Goal: Task Accomplishment & Management: Manage account settings

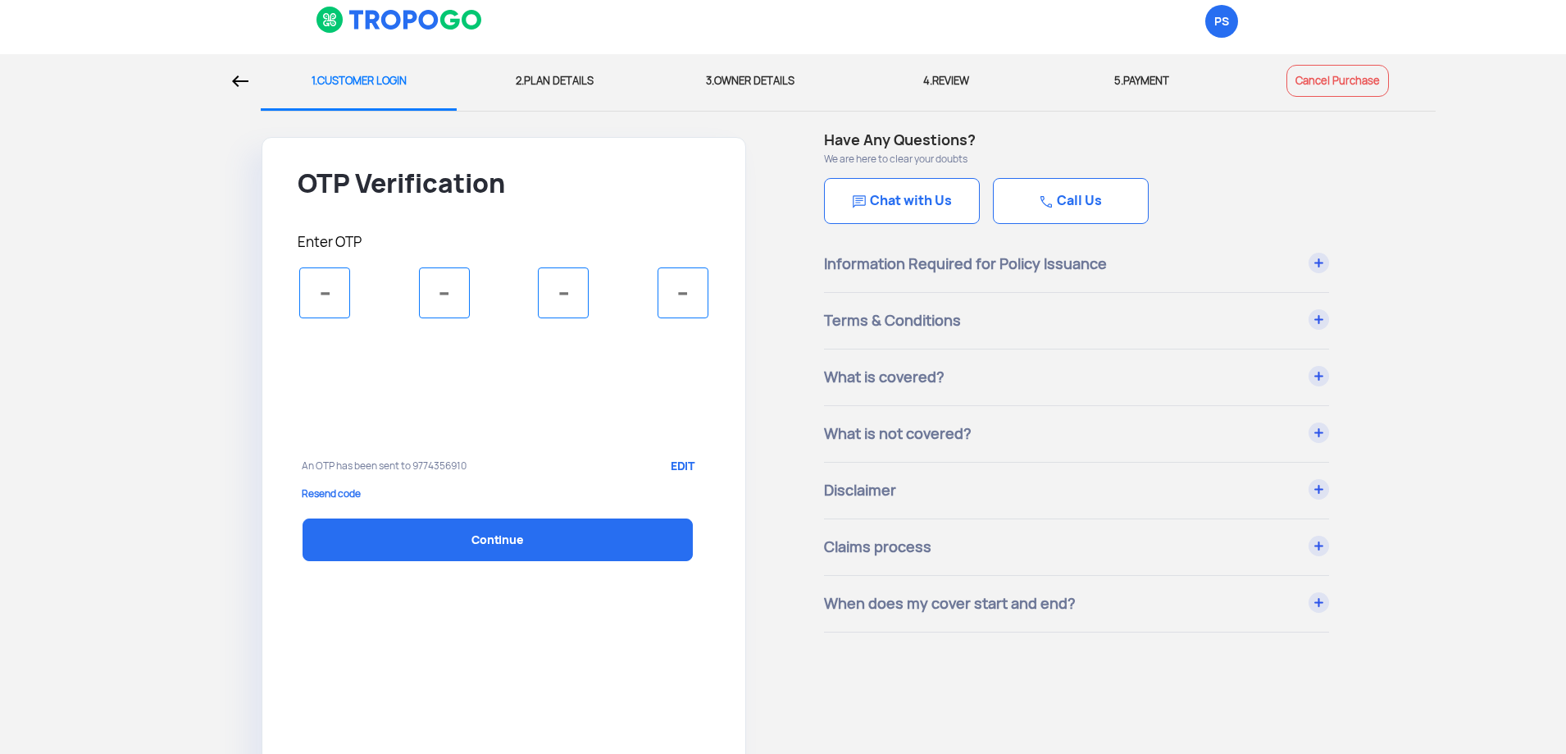
click at [317, 293] on input "tel" at bounding box center [324, 292] width 51 height 51
type input "1"
type input "4"
type input "6"
type input "3"
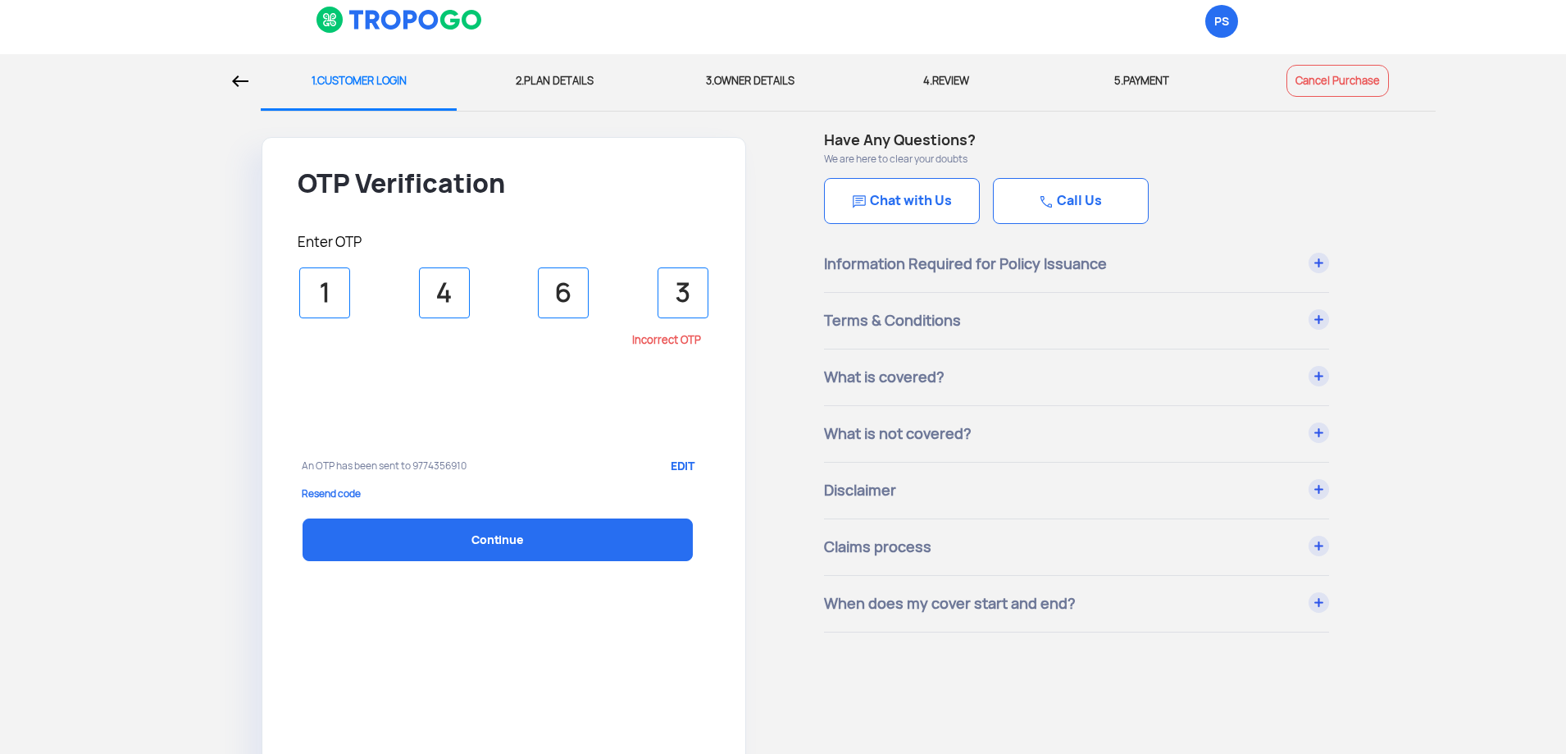
click at [350, 495] on p "Resend code" at bounding box center [504, 493] width 404 height 15
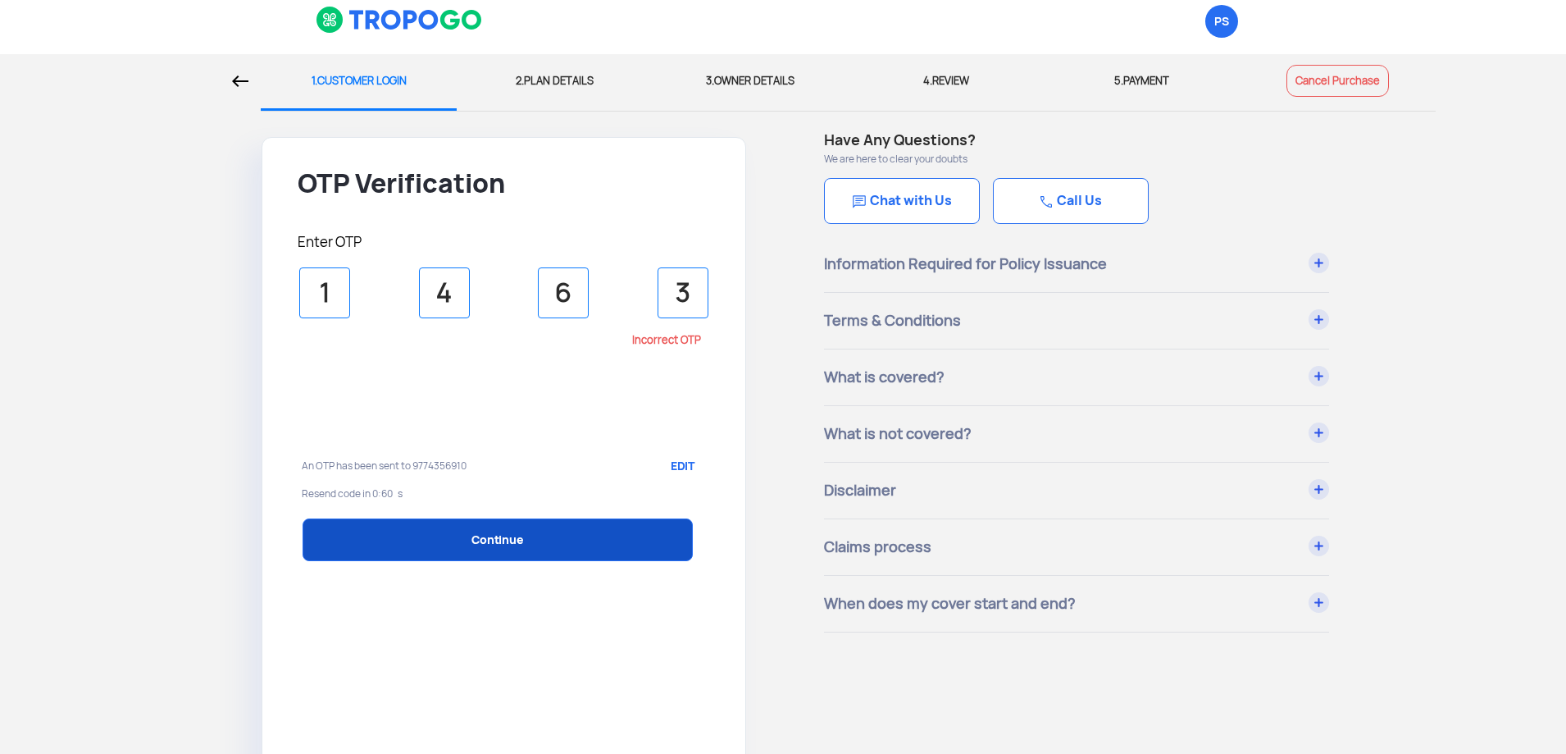
click at [476, 539] on link "Continue" at bounding box center [498, 539] width 390 height 43
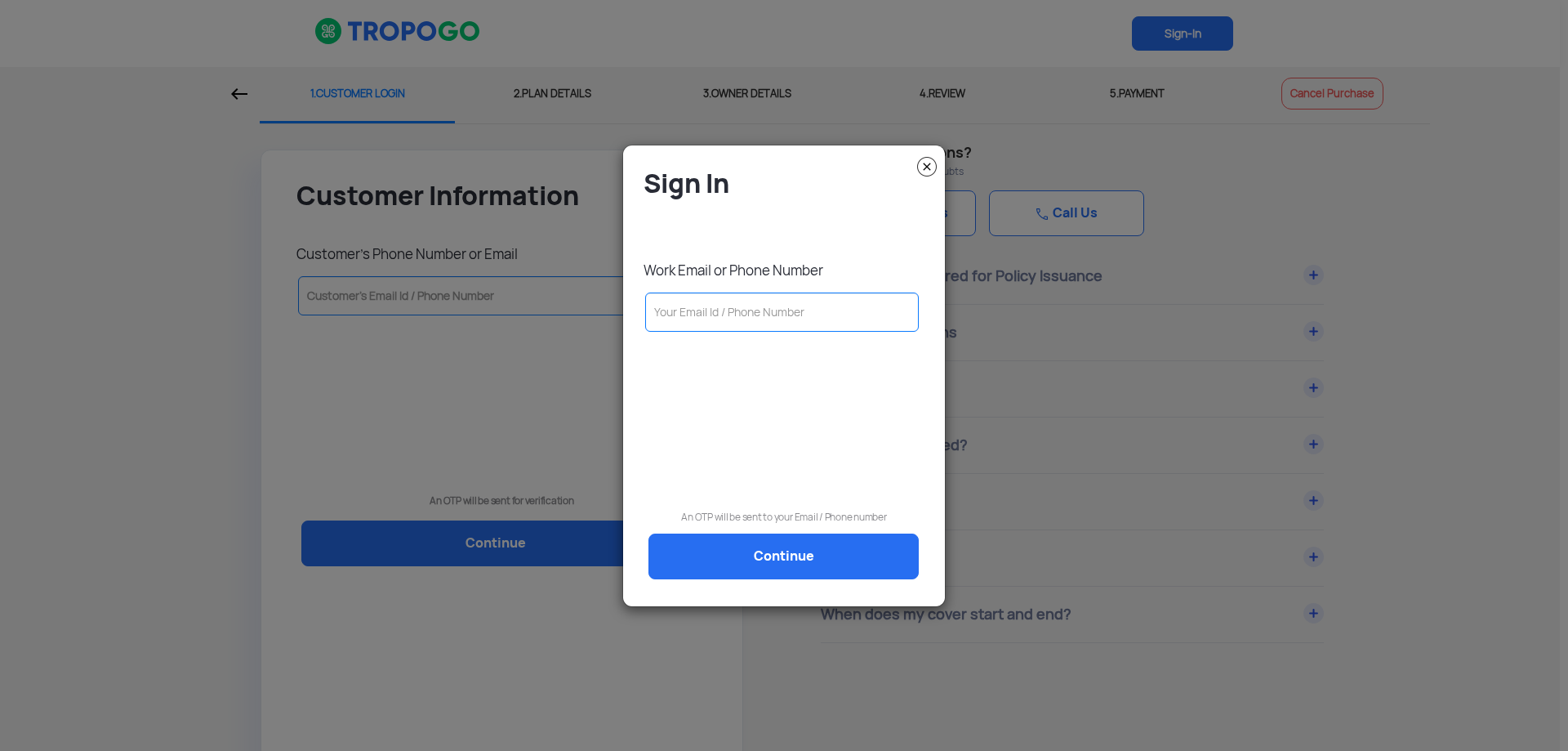
click at [828, 320] on input "text" at bounding box center [782, 312] width 274 height 39
type input "9774356910"
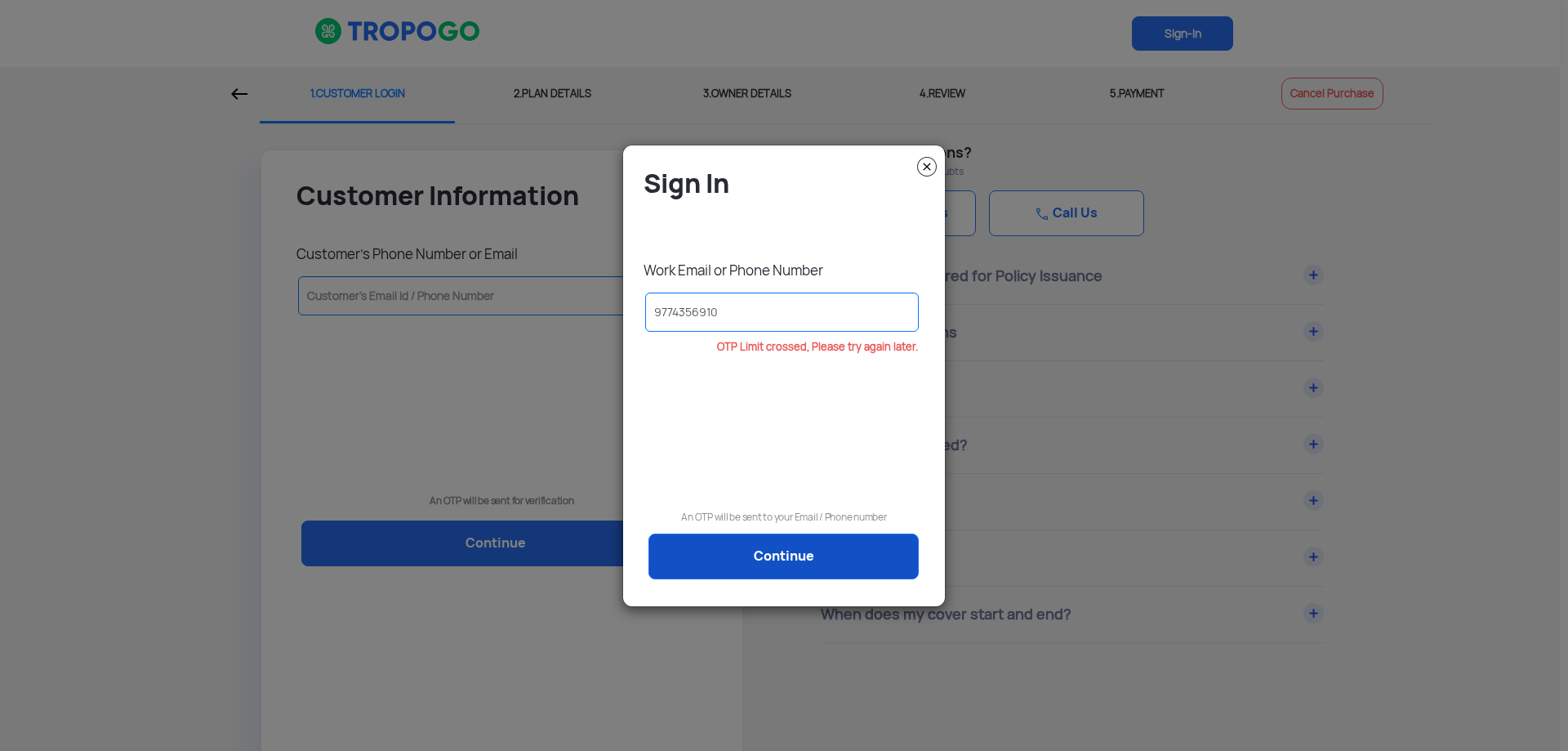
click at [819, 553] on link "Continue" at bounding box center [783, 557] width 270 height 46
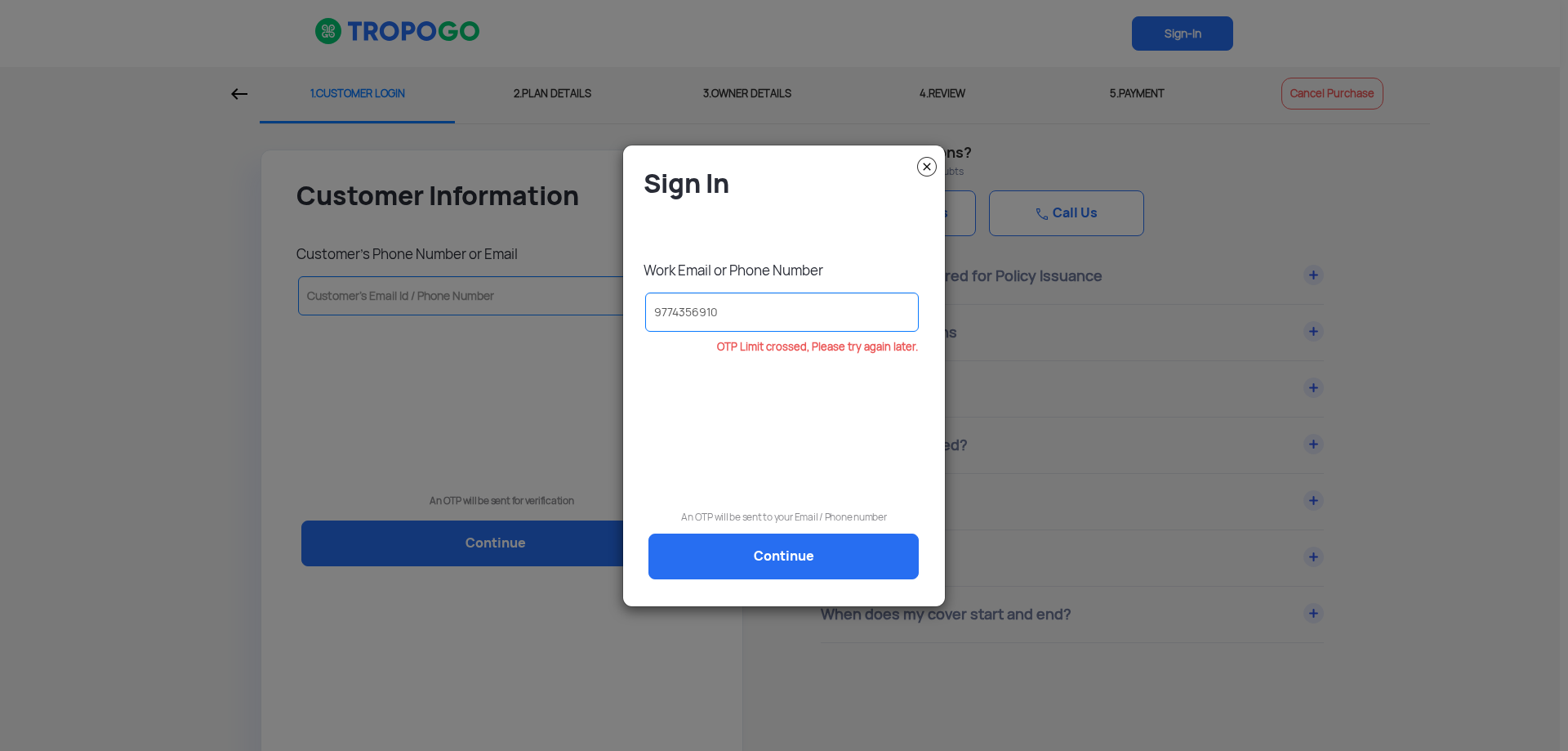
click at [928, 165] on img at bounding box center [927, 166] width 20 height 20
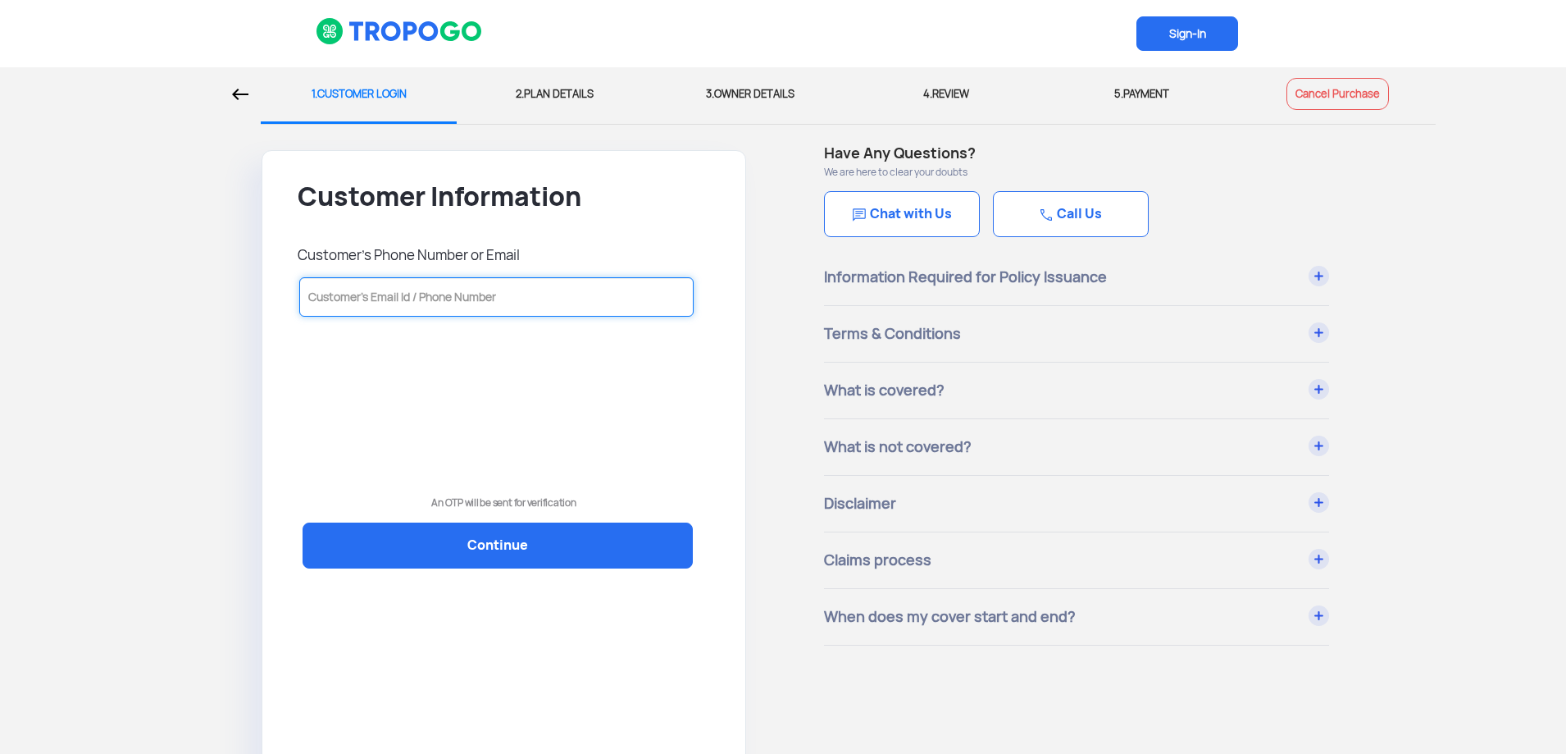
click at [544, 299] on input "text" at bounding box center [496, 296] width 394 height 39
type input "9"
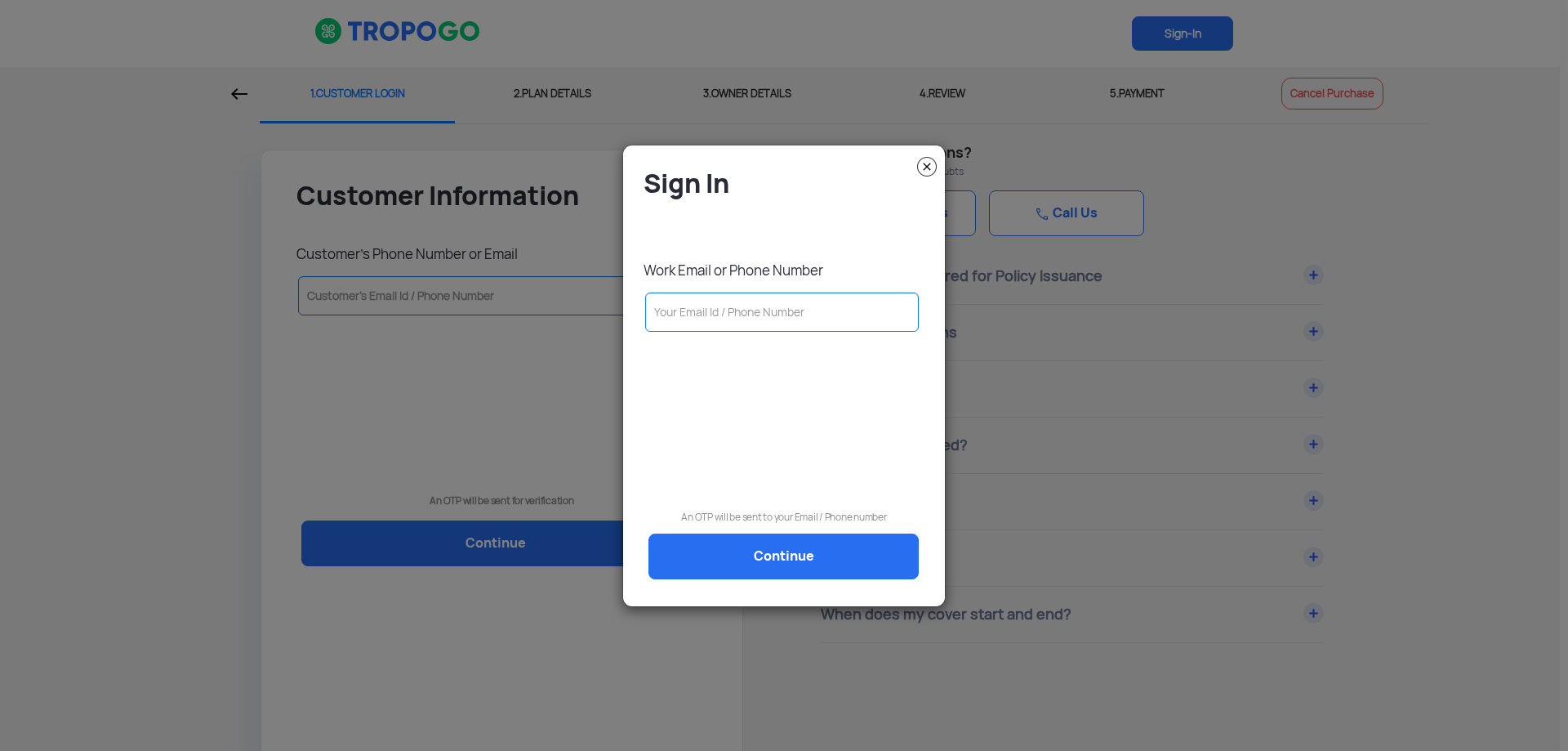
click at [736, 305] on input "text" at bounding box center [782, 312] width 274 height 39
type input "9"
type input "r"
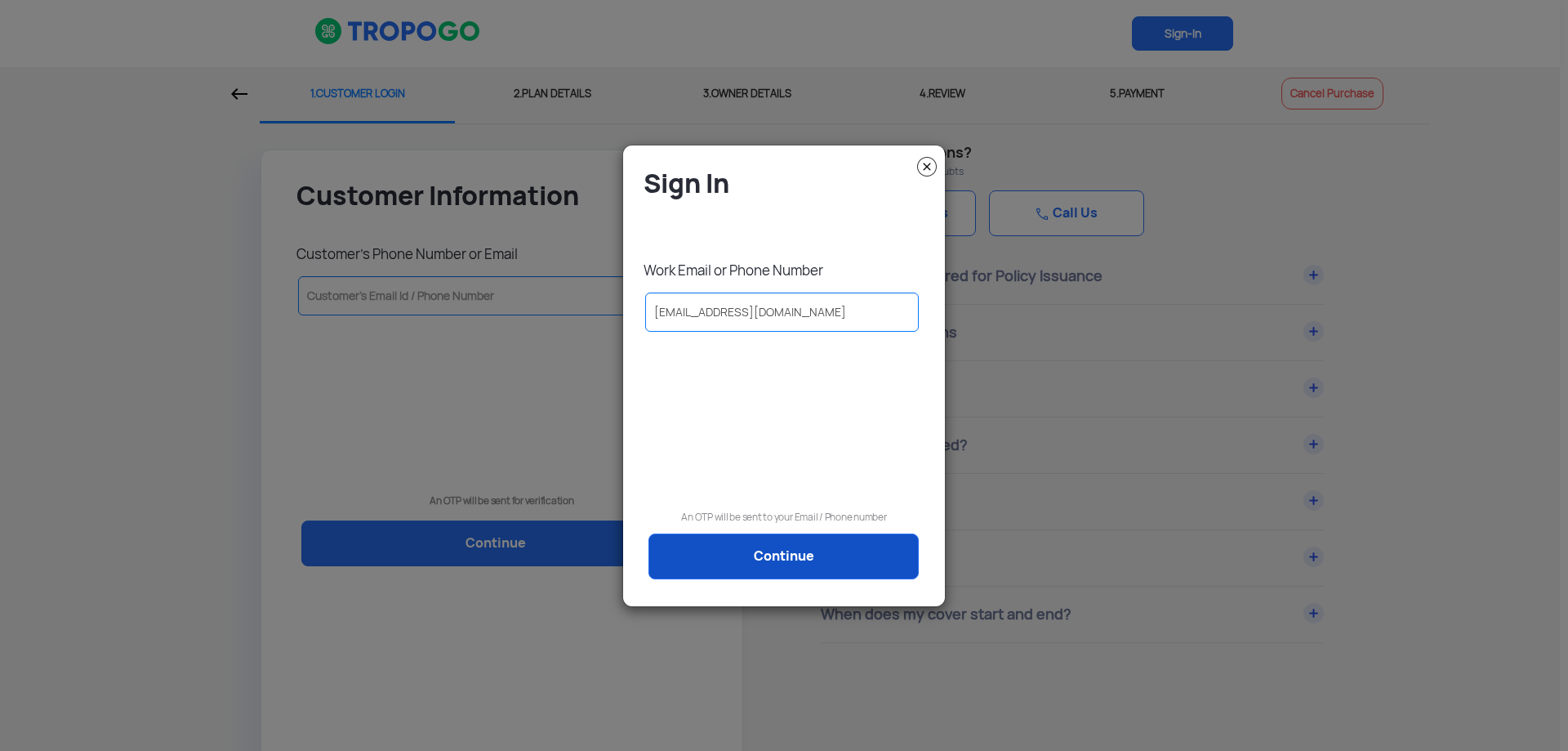
type input "neeraj.afc@gmail.com"
click at [761, 557] on link "Continue" at bounding box center [783, 557] width 270 height 46
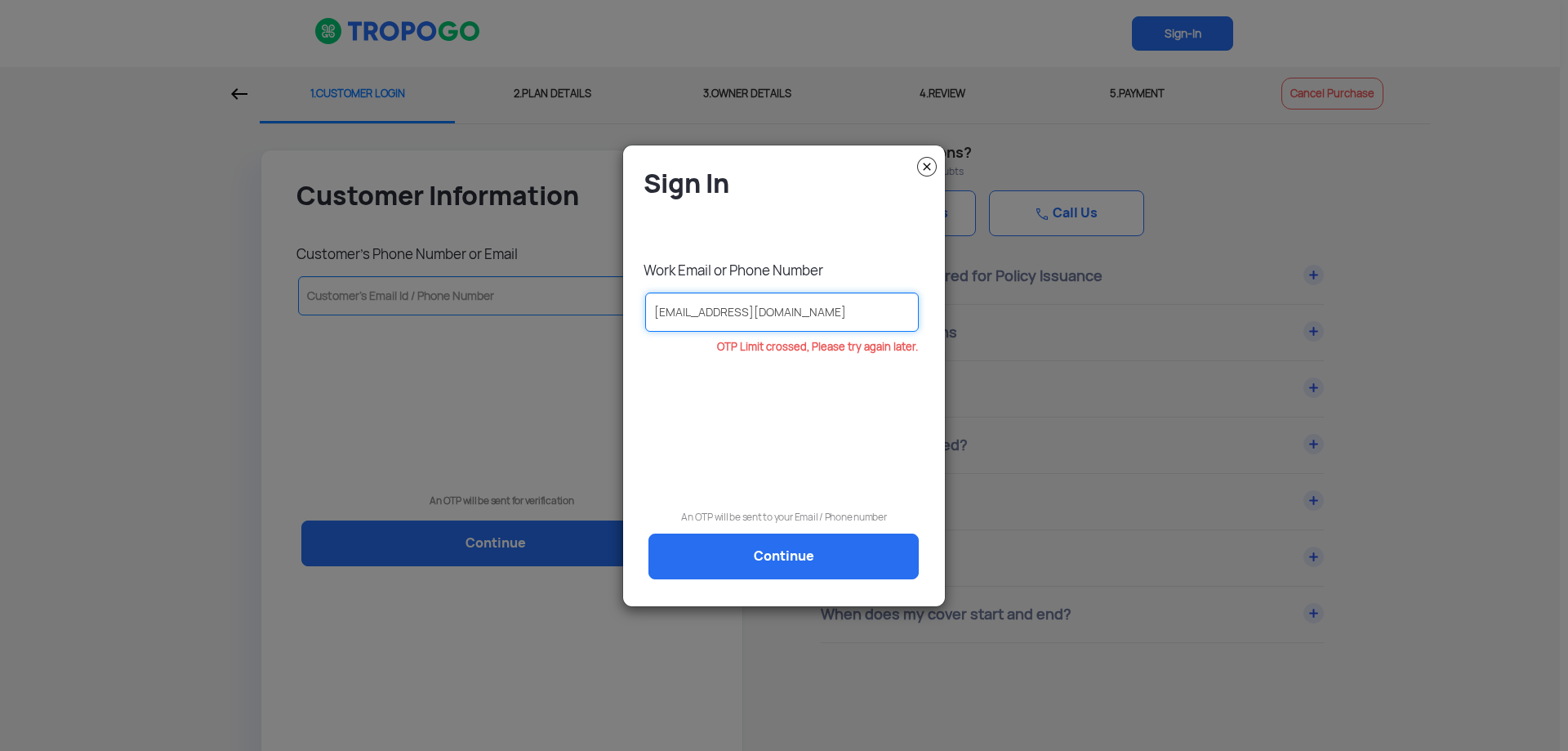
click at [807, 316] on input "neeraj.afc@gmail.com" at bounding box center [782, 312] width 274 height 39
click at [925, 161] on img at bounding box center [927, 166] width 20 height 20
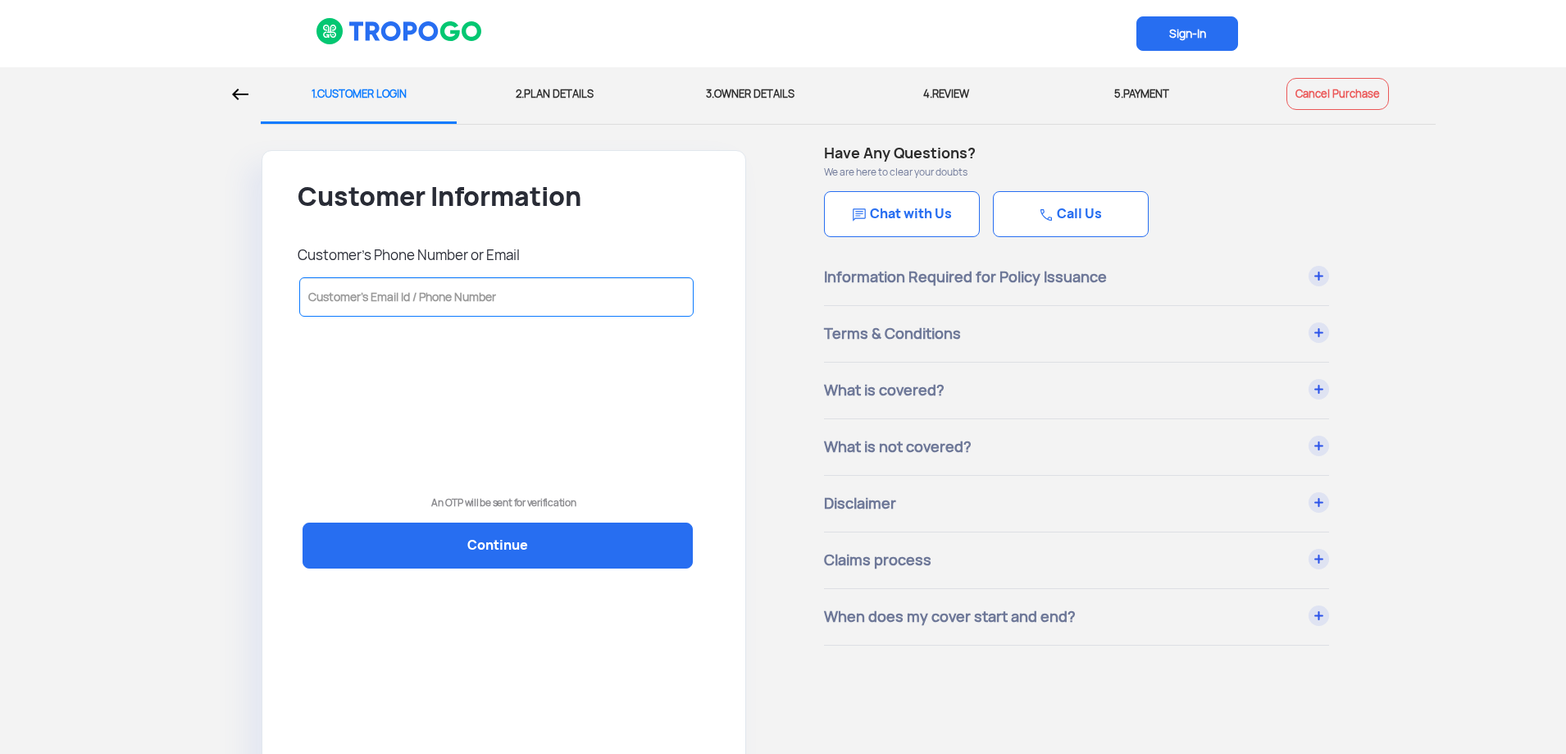
click at [244, 92] on img at bounding box center [240, 94] width 16 height 11
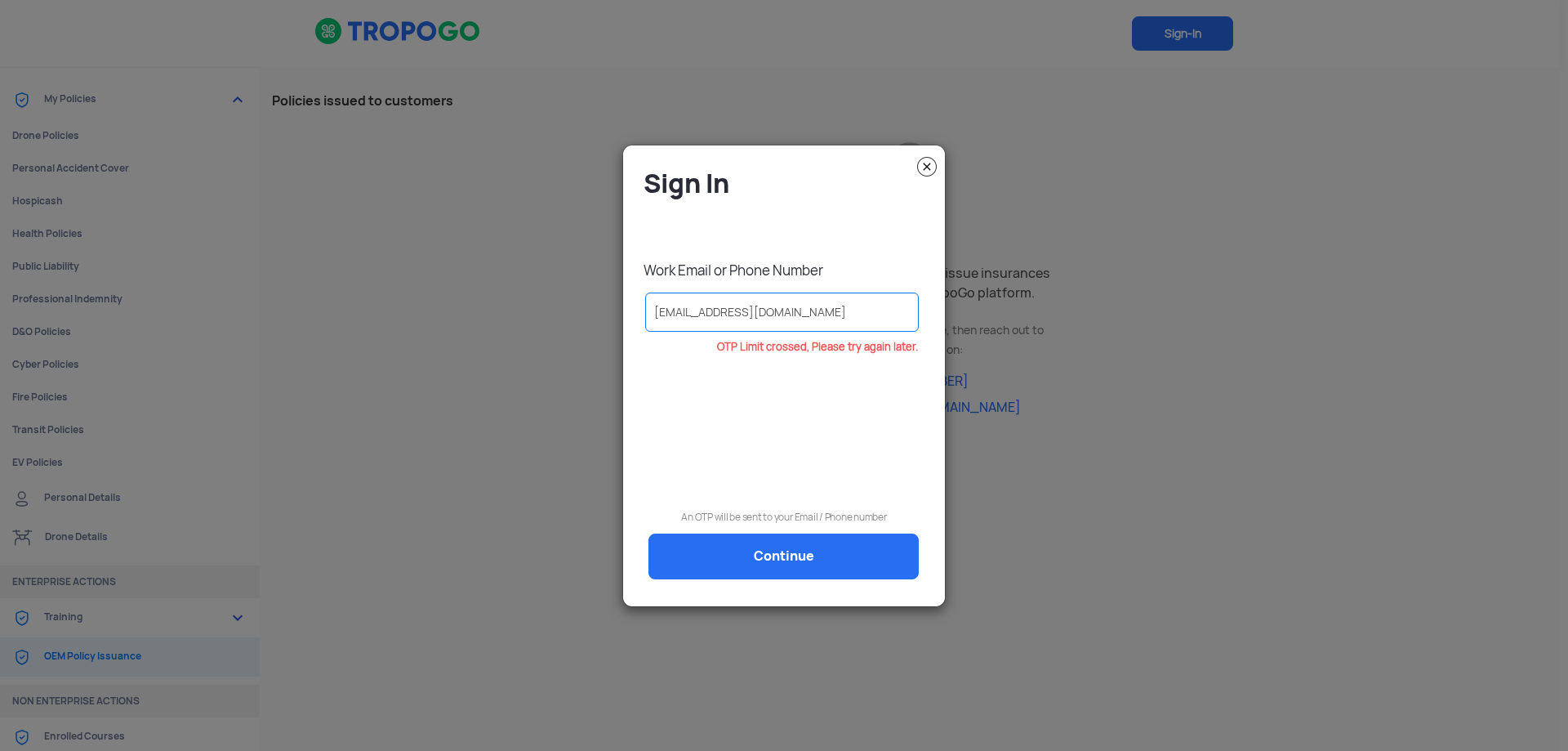
click at [922, 169] on img at bounding box center [927, 166] width 20 height 20
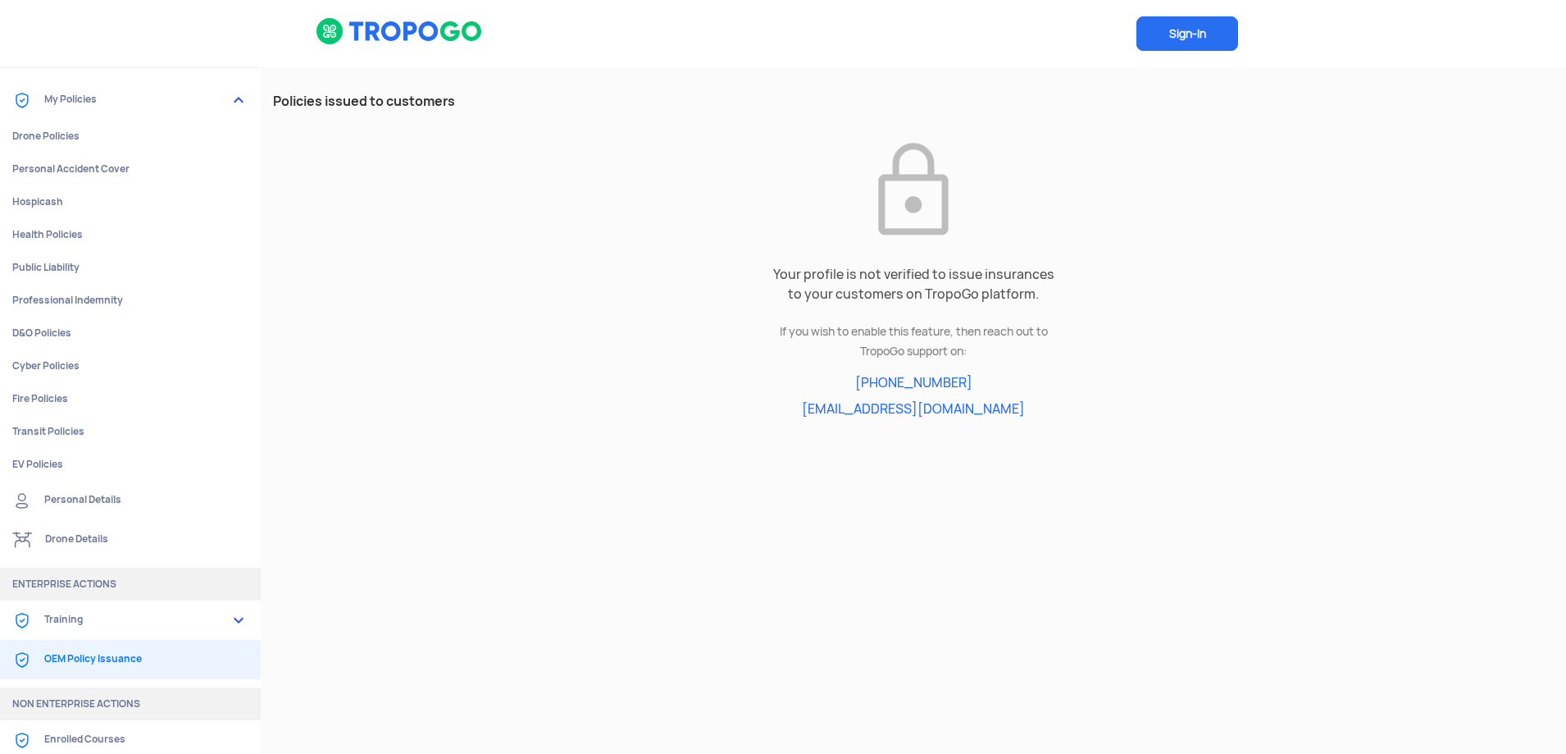
click at [112, 654] on link "OEM Policy Issuance" at bounding box center [130, 659] width 261 height 39
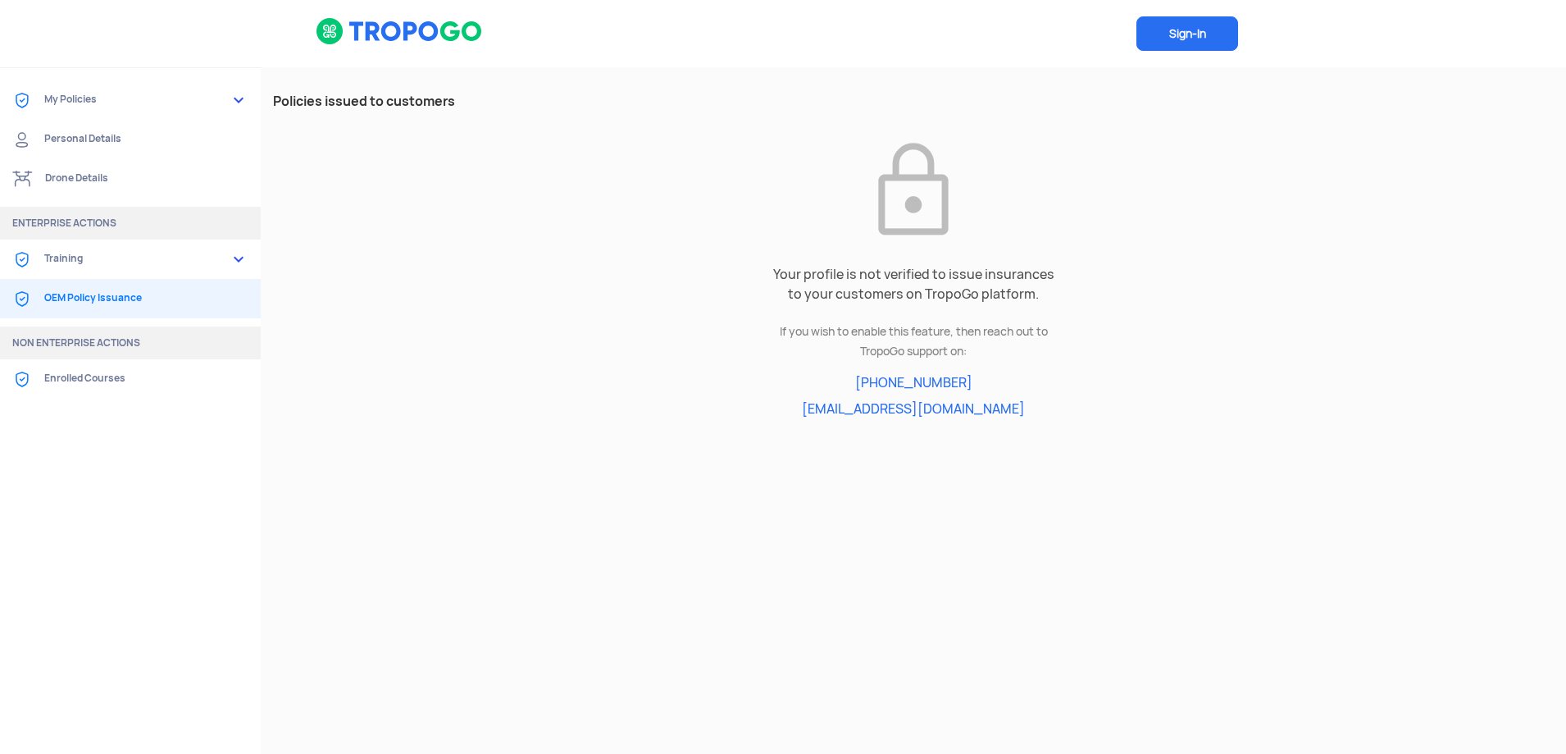
click at [87, 297] on link "OEM Policy Issuance" at bounding box center [130, 298] width 261 height 39
click at [1202, 30] on span "Sign-In" at bounding box center [1188, 33] width 102 height 34
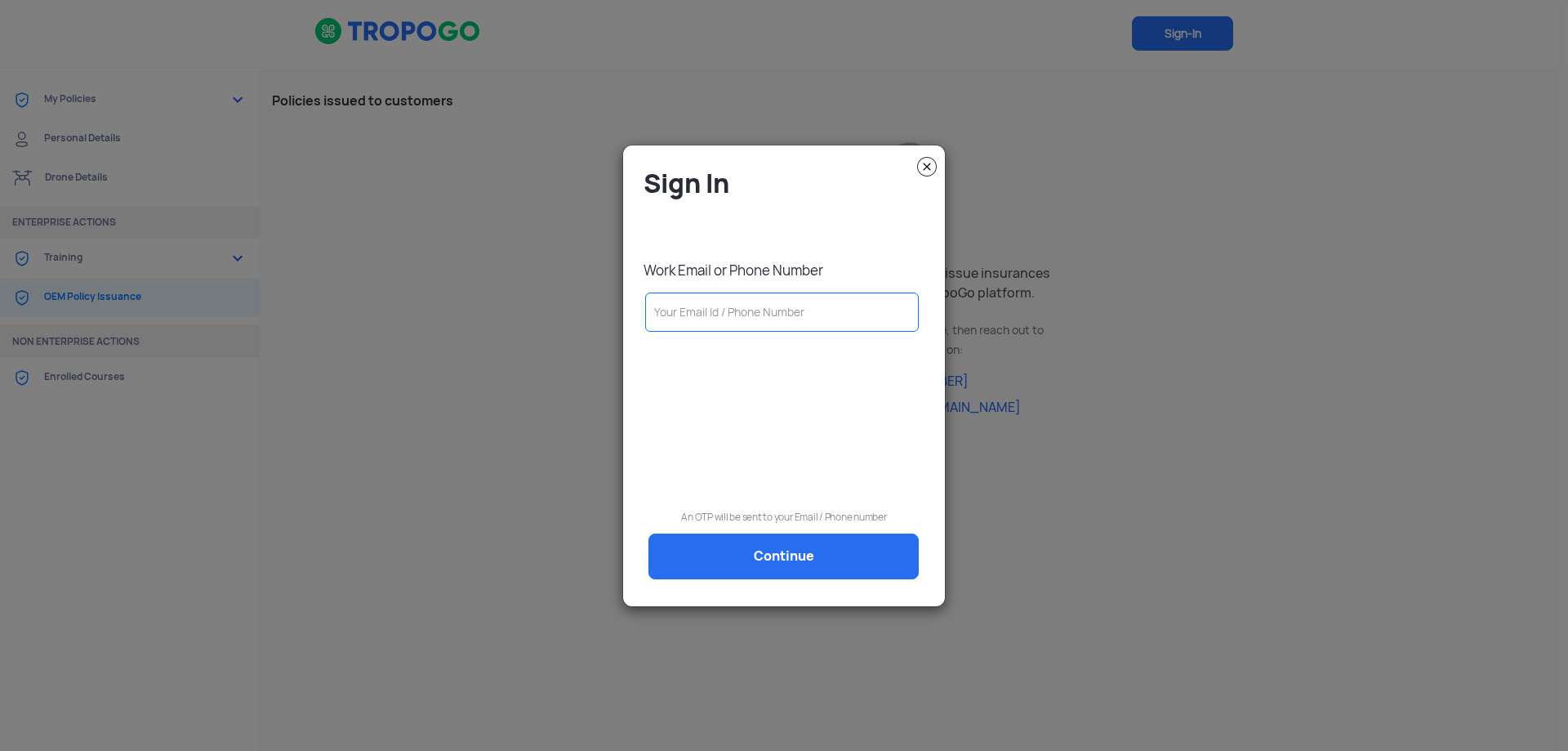
click at [779, 308] on input "text" at bounding box center [782, 312] width 274 height 39
type input "9821351909"
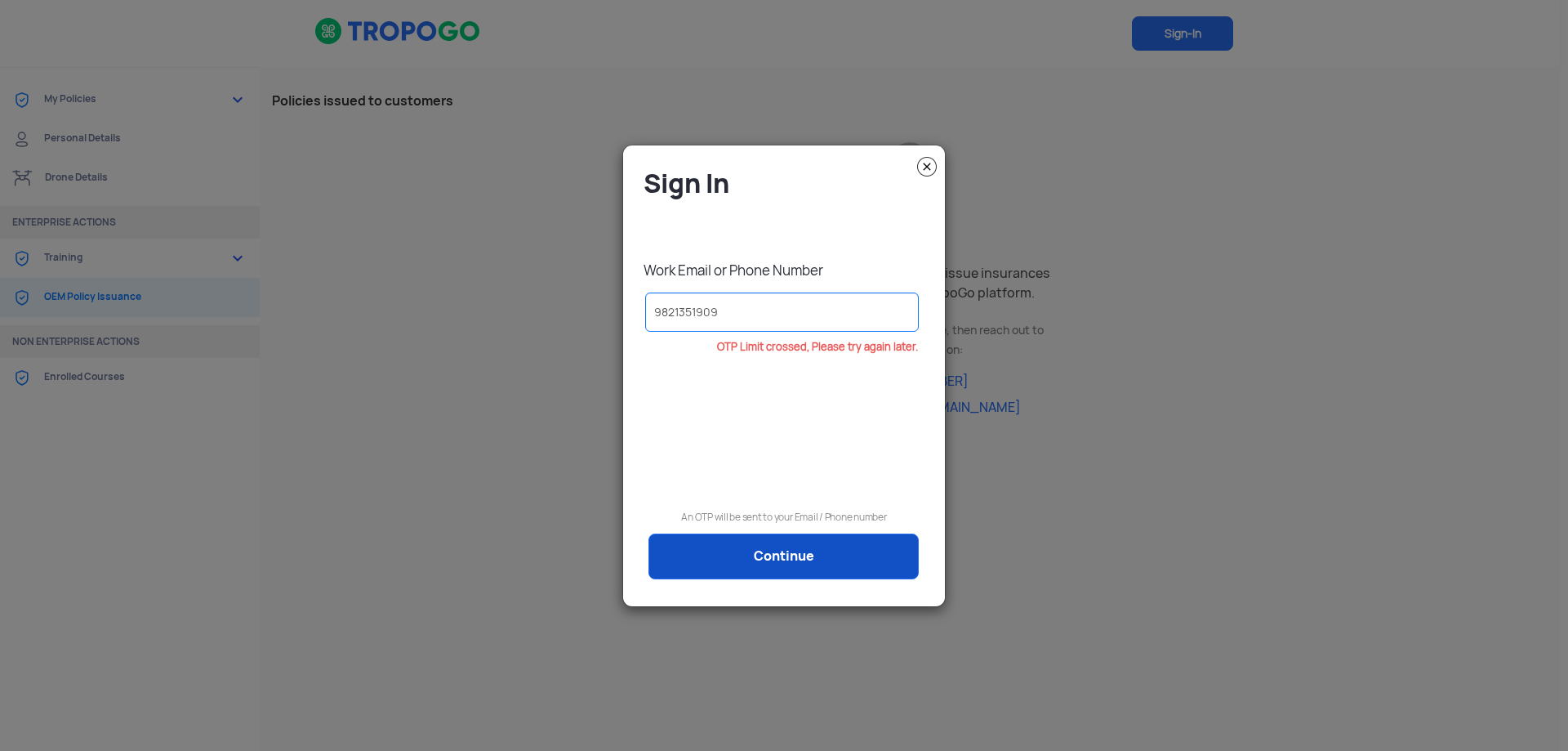
click at [799, 548] on link "Continue" at bounding box center [783, 557] width 270 height 46
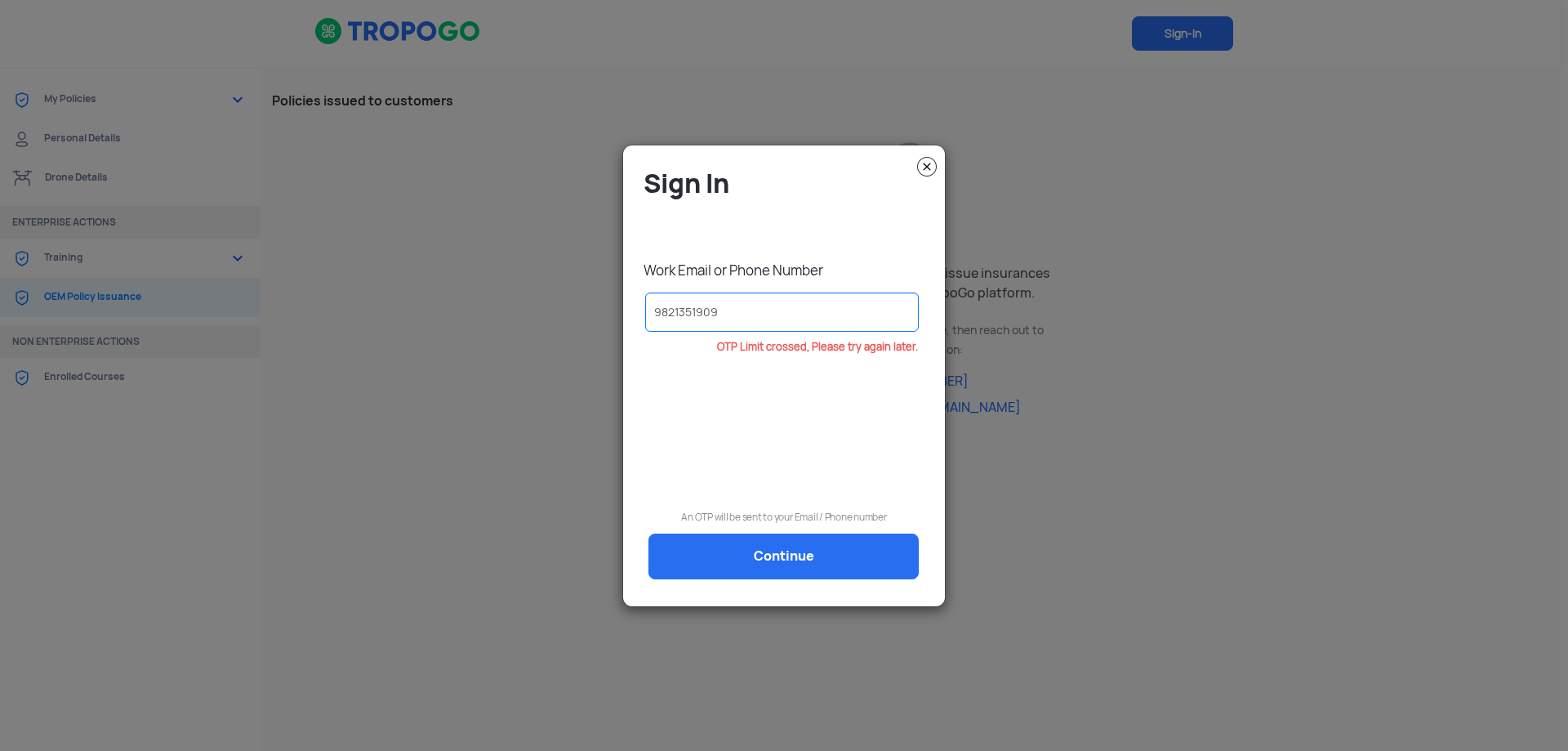
click at [925, 165] on img at bounding box center [927, 166] width 20 height 20
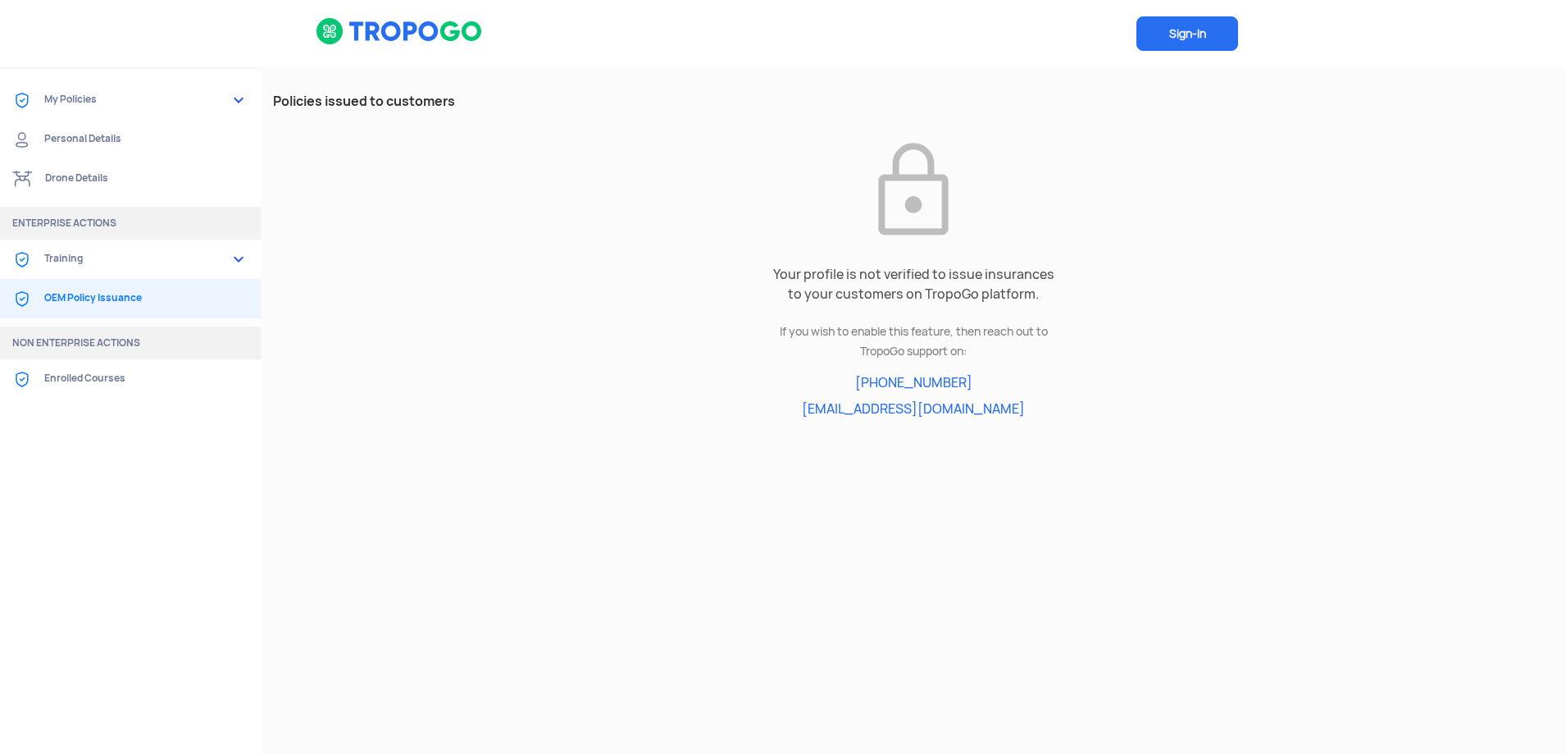
click at [1185, 27] on span "Sign-In" at bounding box center [1188, 33] width 102 height 34
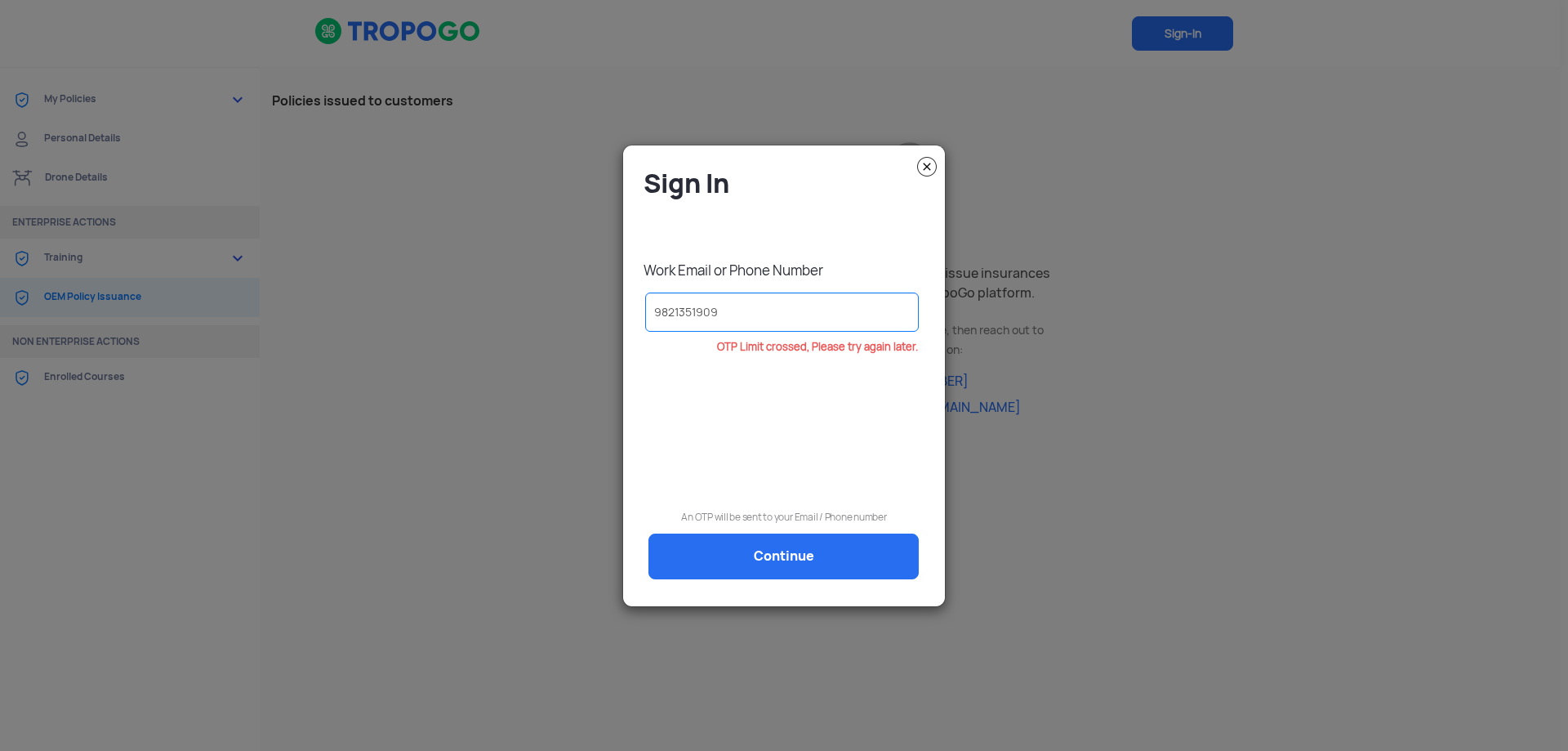
click at [933, 170] on img at bounding box center [927, 166] width 20 height 20
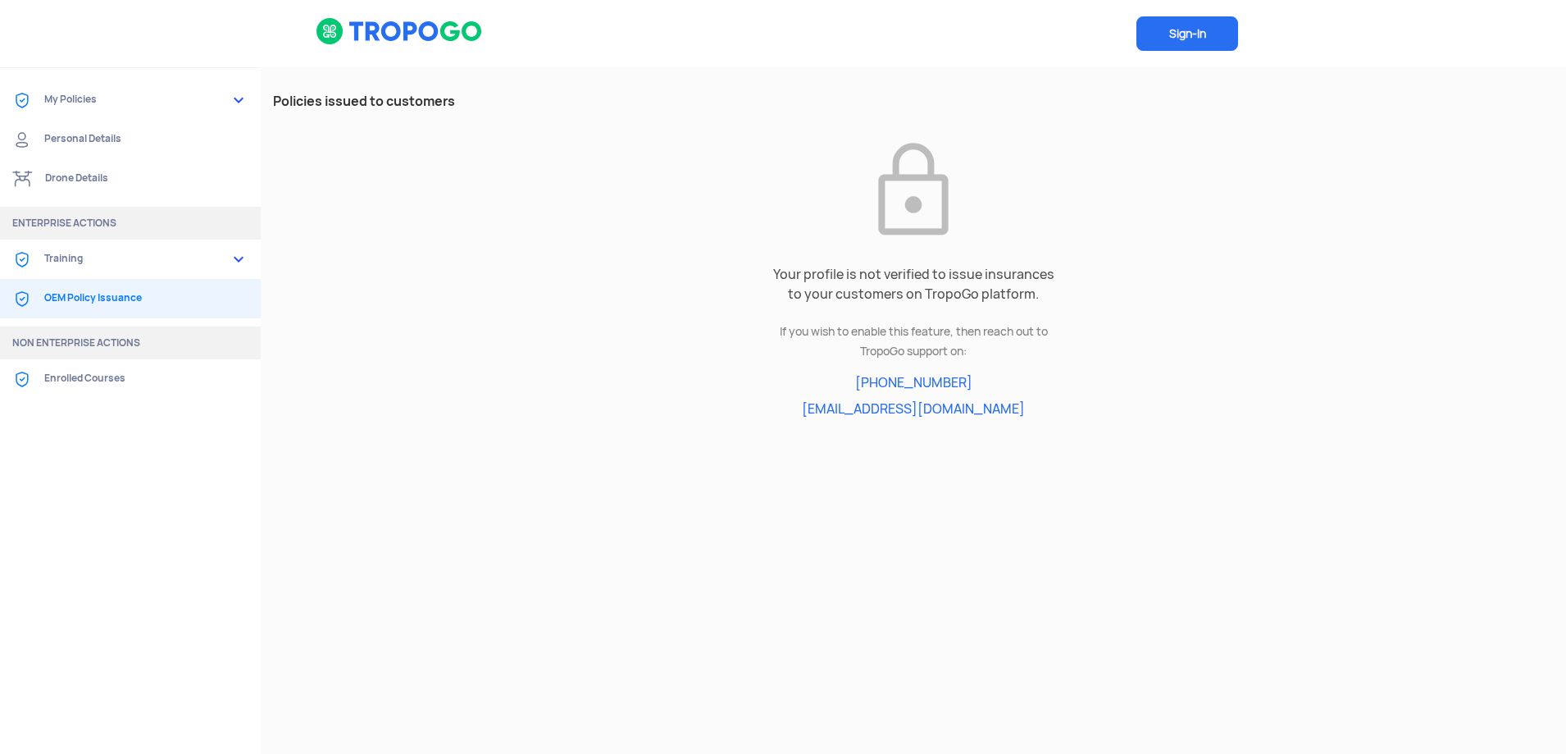
click at [94, 97] on link "My Policies" at bounding box center [130, 99] width 261 height 39
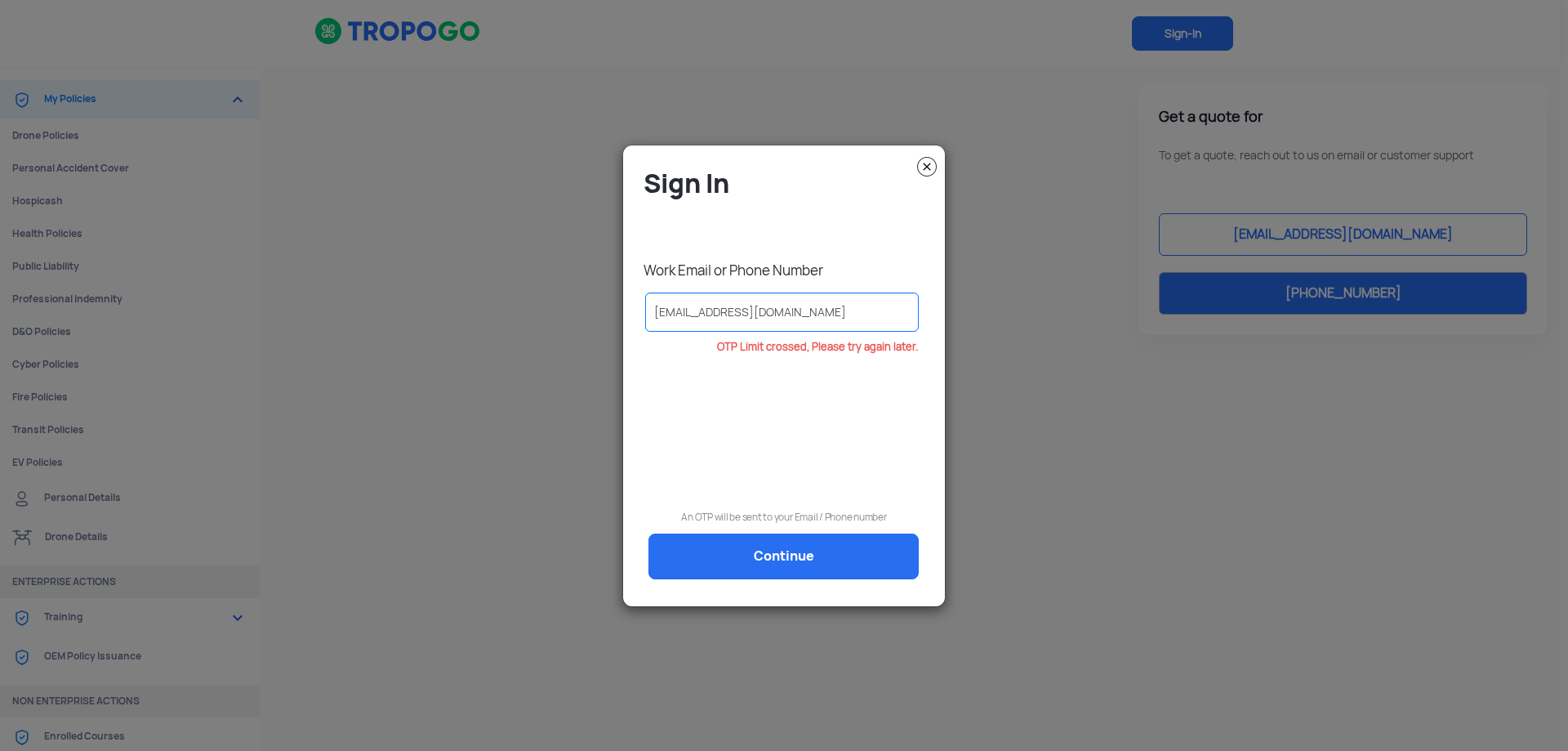
click at [923, 171] on img at bounding box center [927, 166] width 20 height 20
